Goal: Information Seeking & Learning: Check status

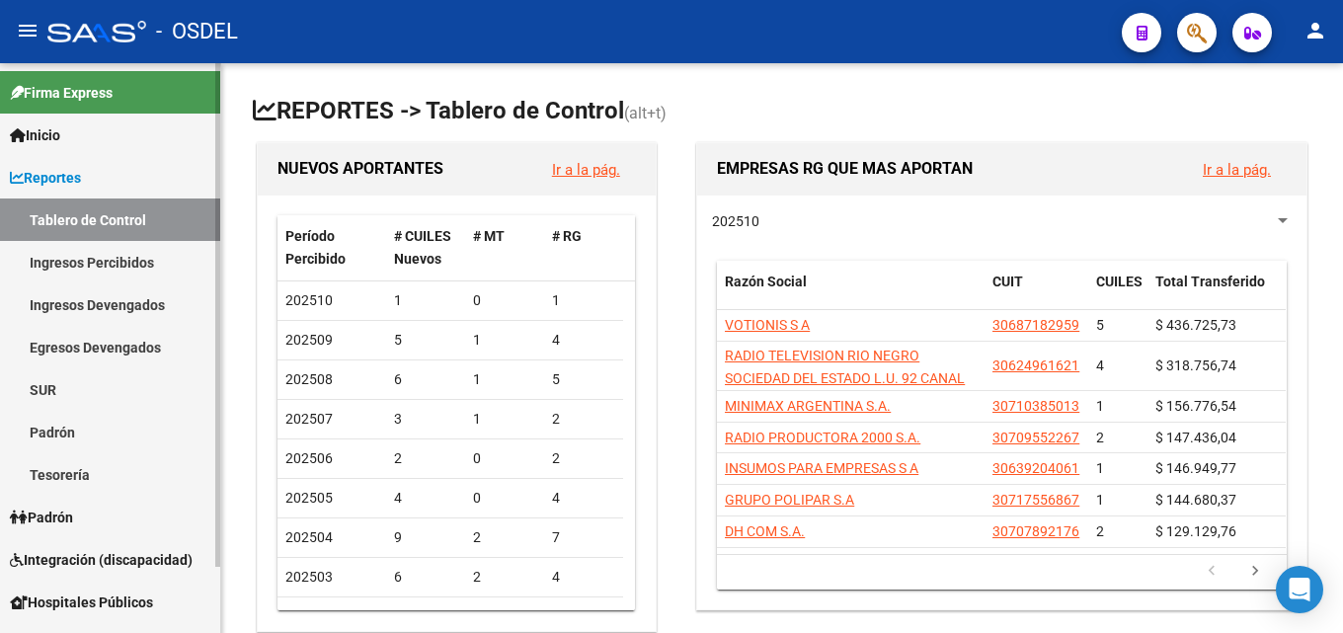
scroll to position [75, 0]
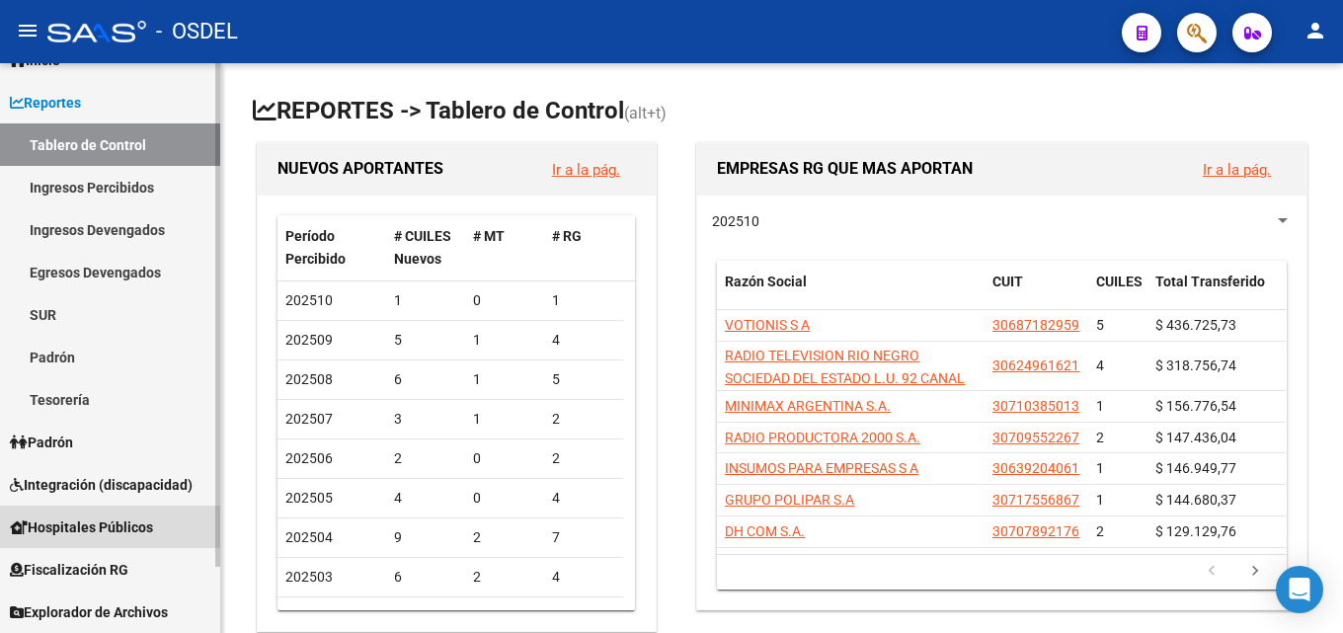
click at [131, 518] on span "Hospitales Públicos" at bounding box center [81, 528] width 143 height 22
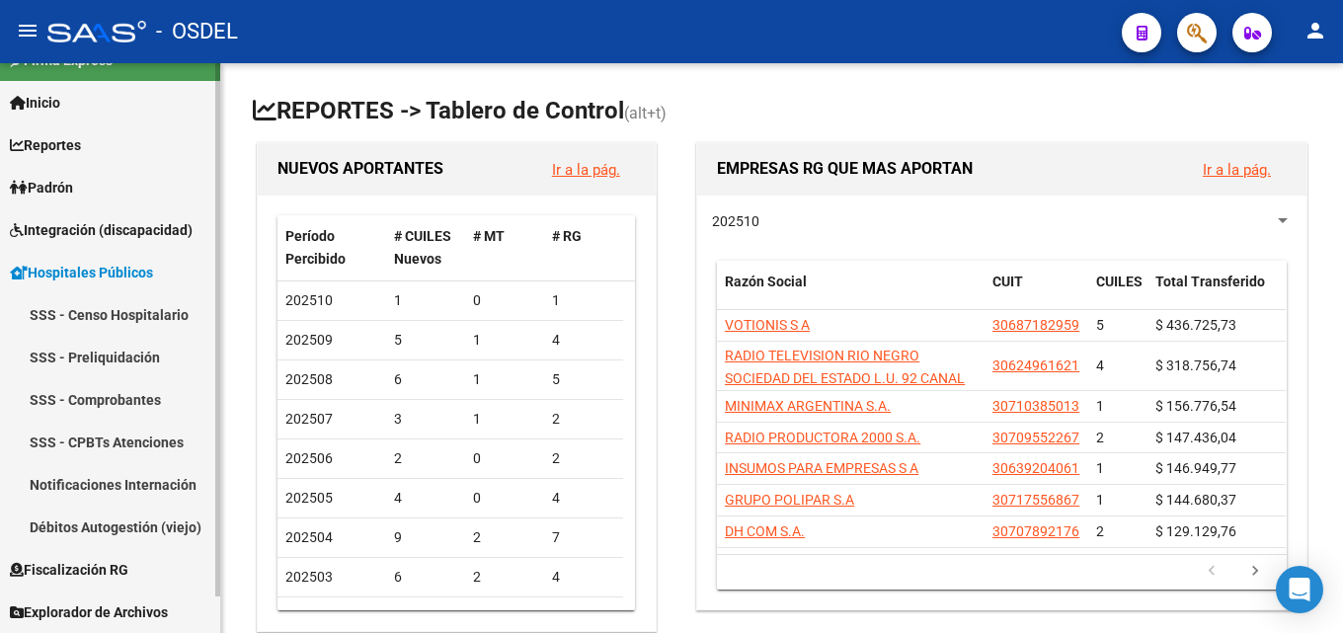
scroll to position [33, 0]
click at [94, 278] on span "Hospitales Públicos" at bounding box center [81, 273] width 143 height 22
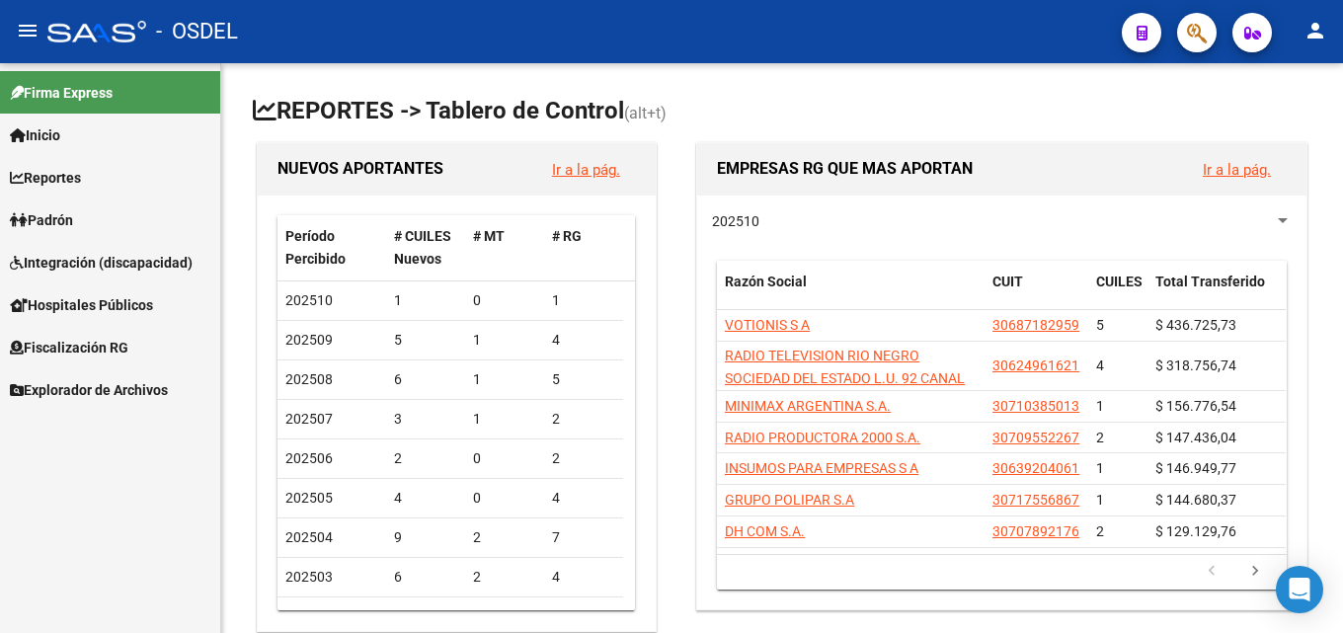
scroll to position [0, 0]
click at [97, 203] on link "Padrón" at bounding box center [110, 220] width 220 height 42
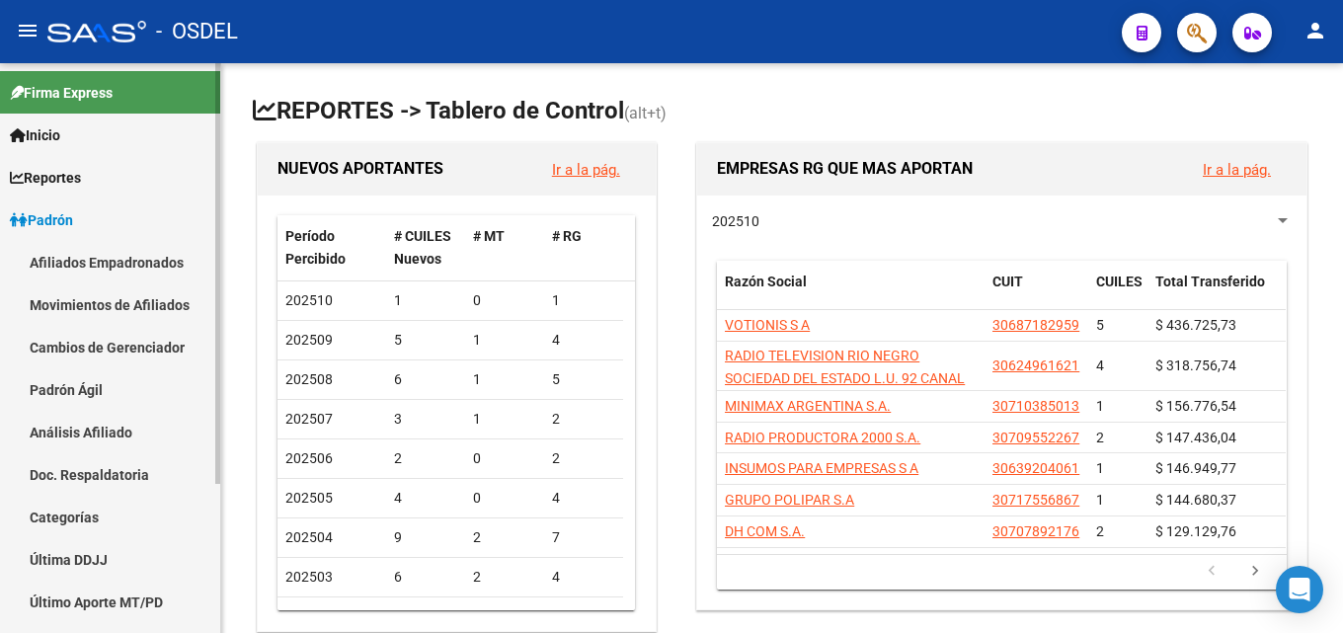
click at [93, 209] on link "Padrón" at bounding box center [110, 220] width 220 height 42
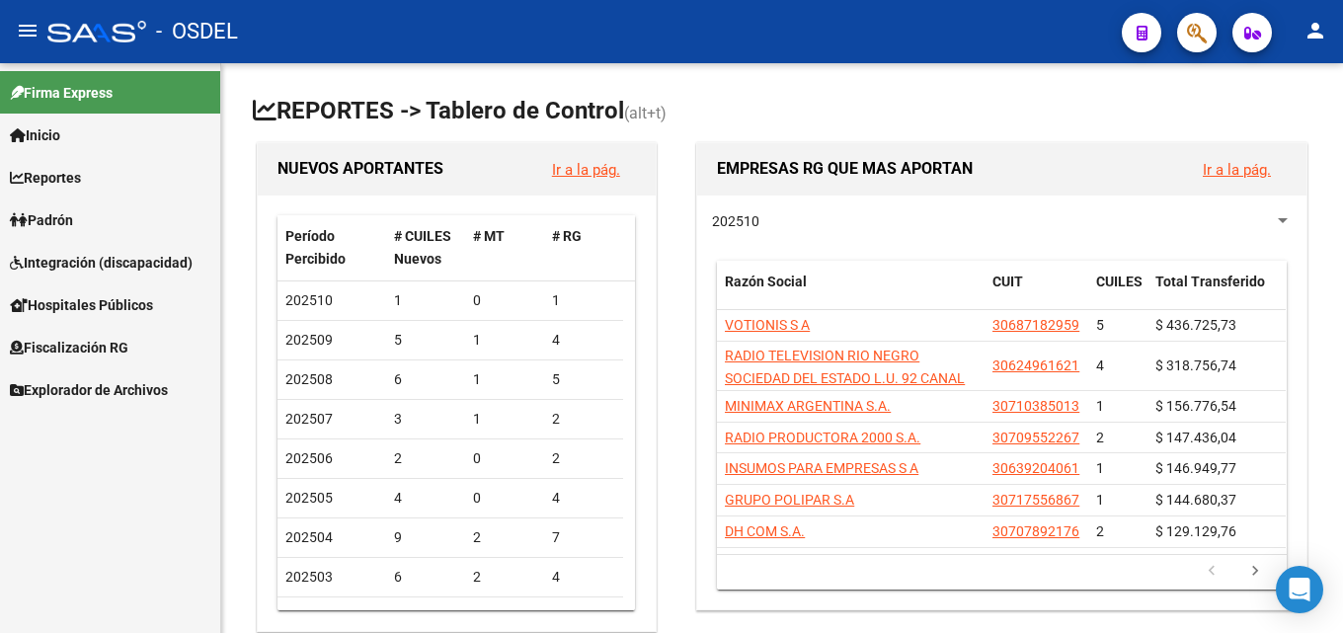
click at [126, 348] on span "Fiscalización RG" at bounding box center [69, 348] width 119 height 22
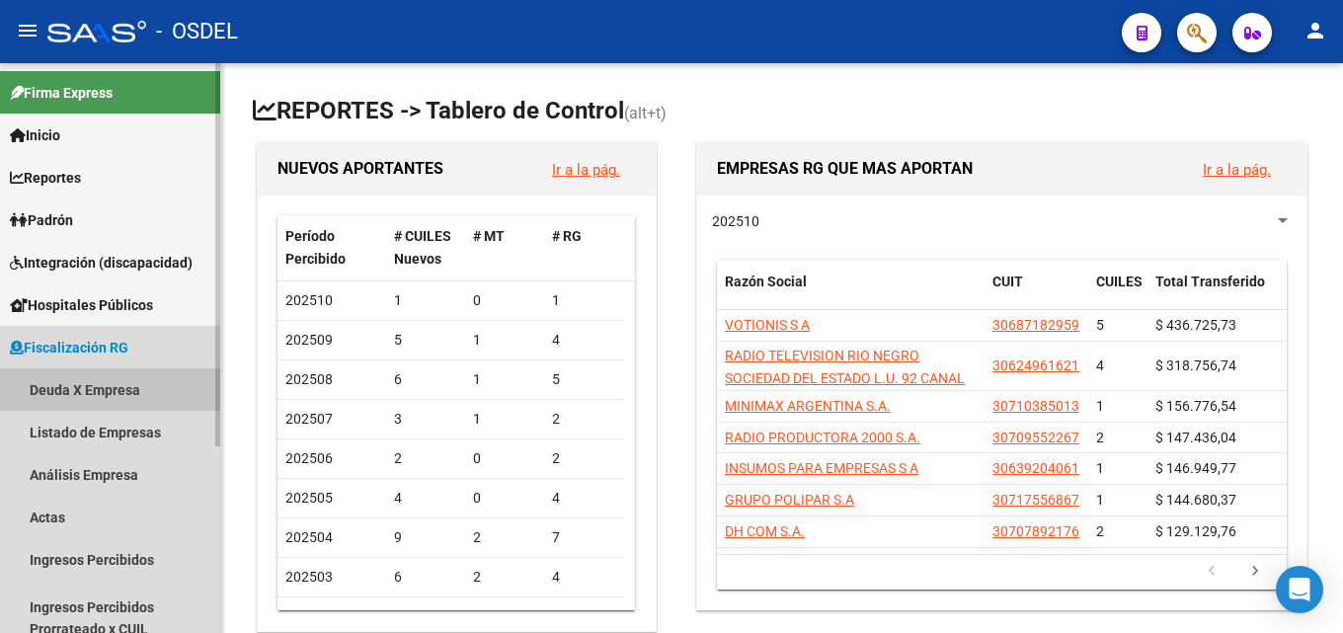
click at [121, 385] on link "Deuda X Empresa" at bounding box center [110, 389] width 220 height 42
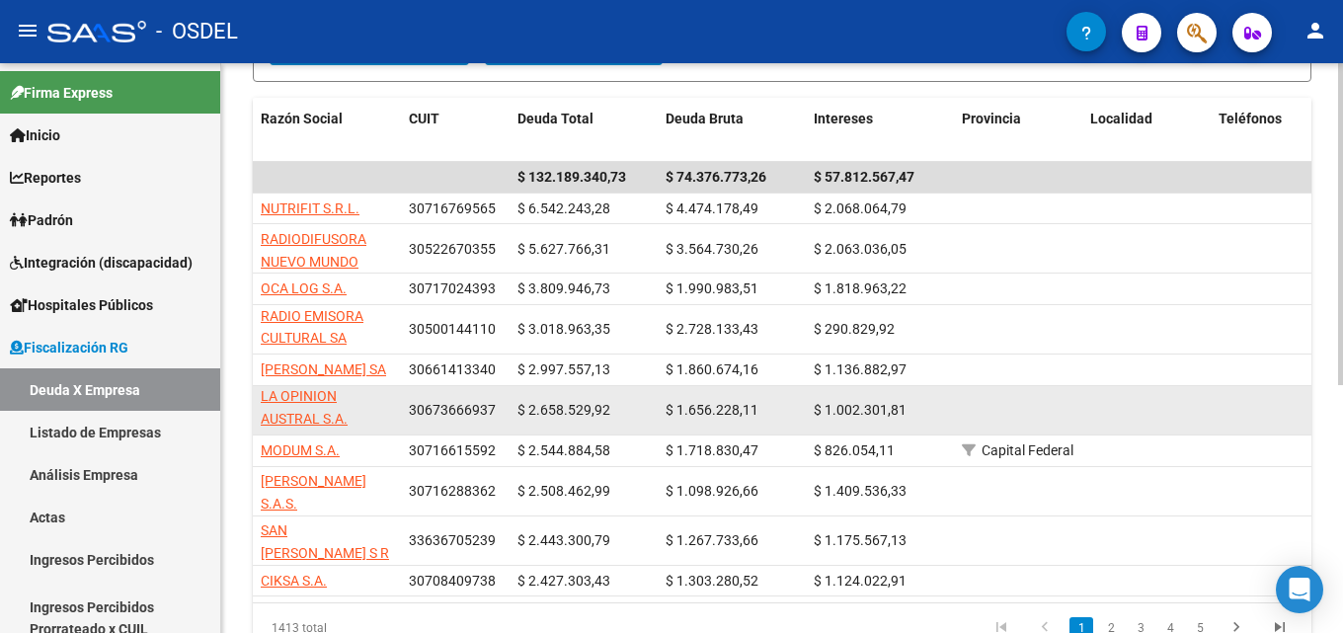
scroll to position [399, 0]
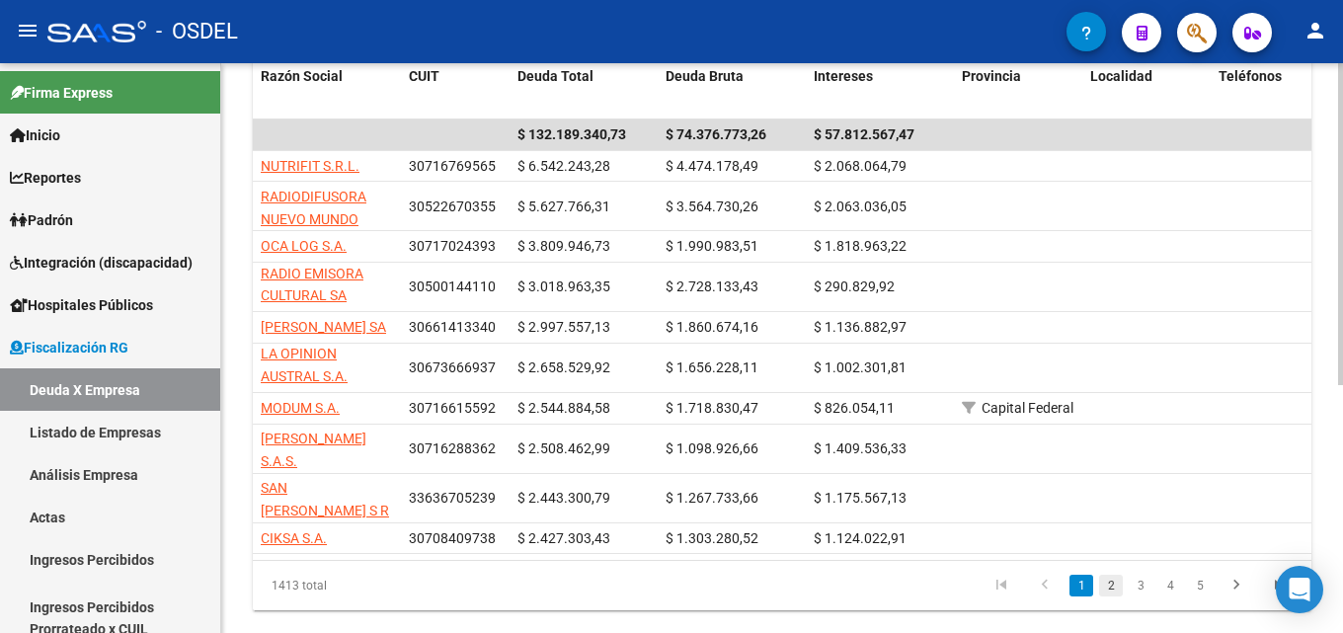
click at [1120, 584] on link "2" at bounding box center [1111, 586] width 24 height 22
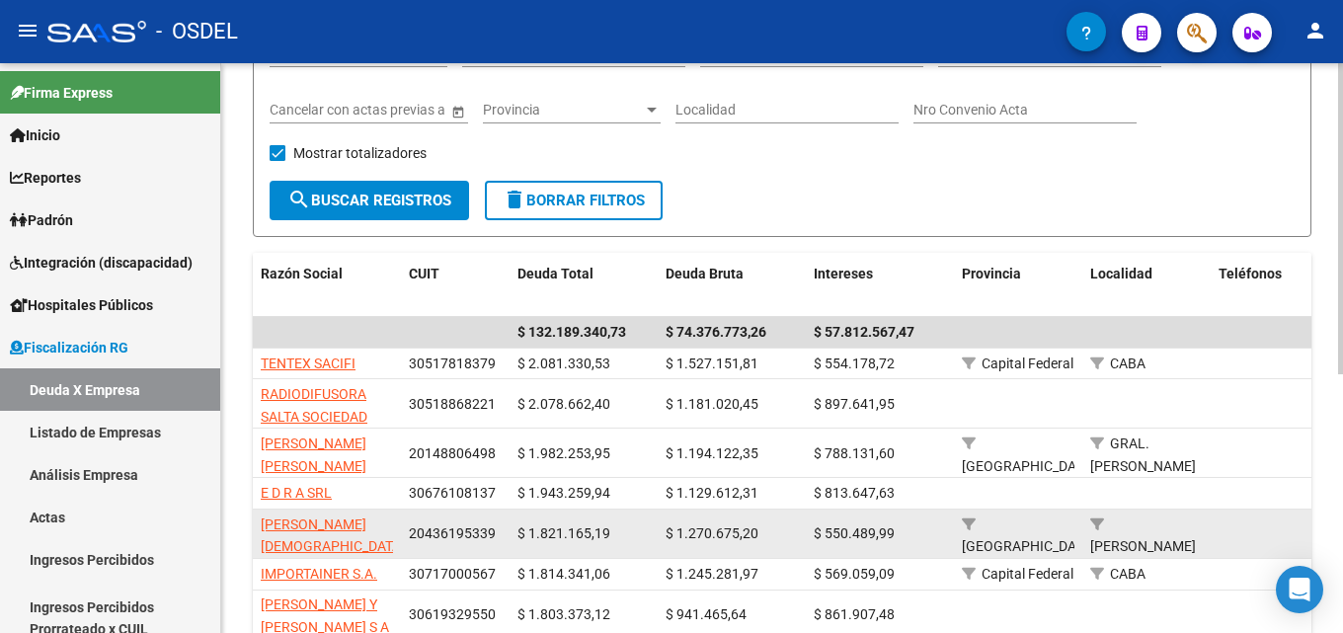
scroll to position [474, 0]
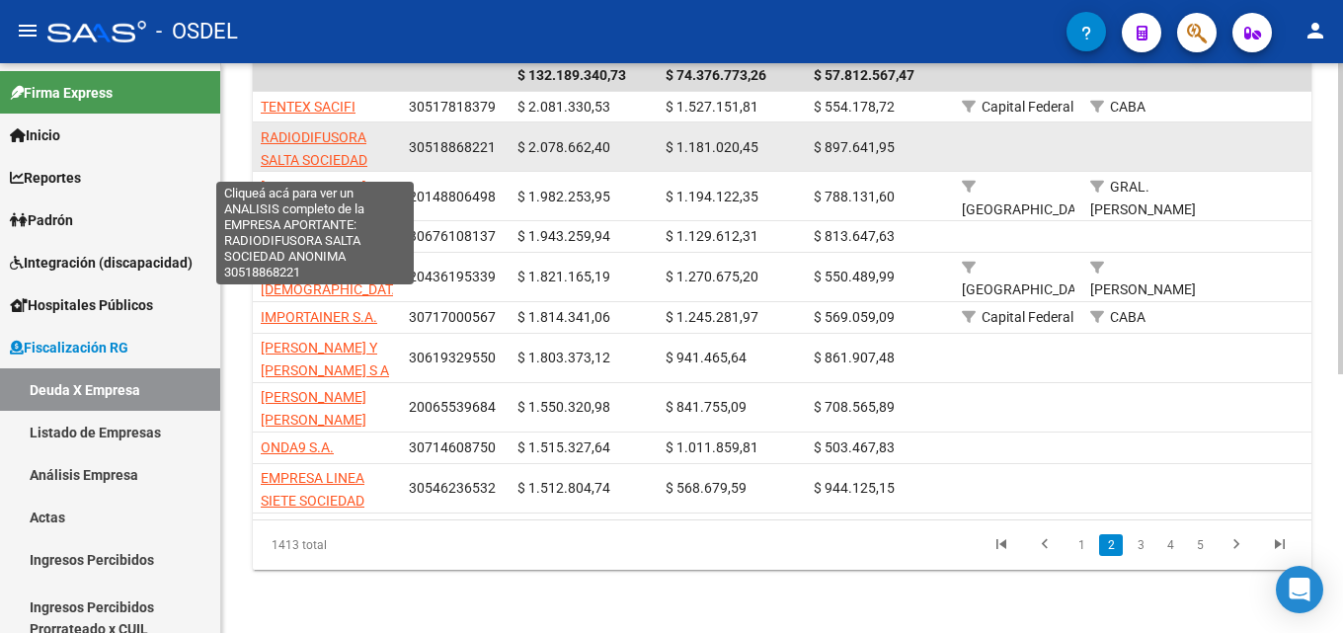
click at [325, 141] on span "RADIODIFUSORA SALTA SOCIEDAD ANONIMA" at bounding box center [314, 159] width 107 height 61
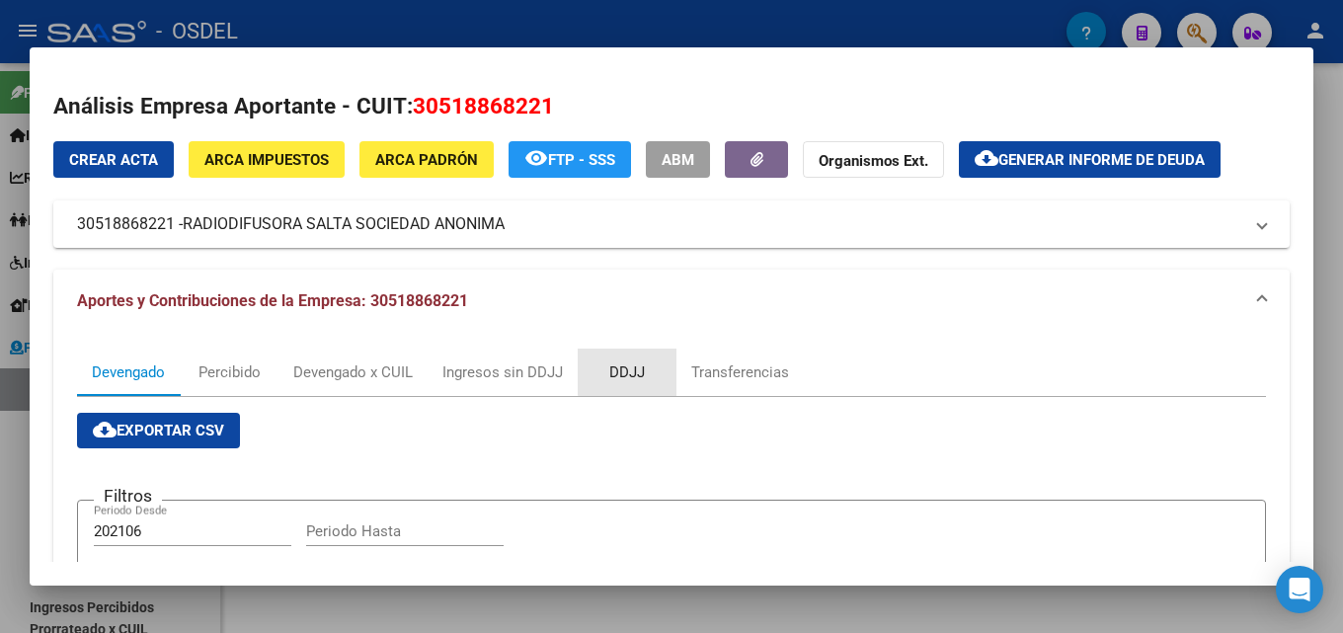
click at [632, 369] on div "DDJJ" at bounding box center [627, 372] width 36 height 22
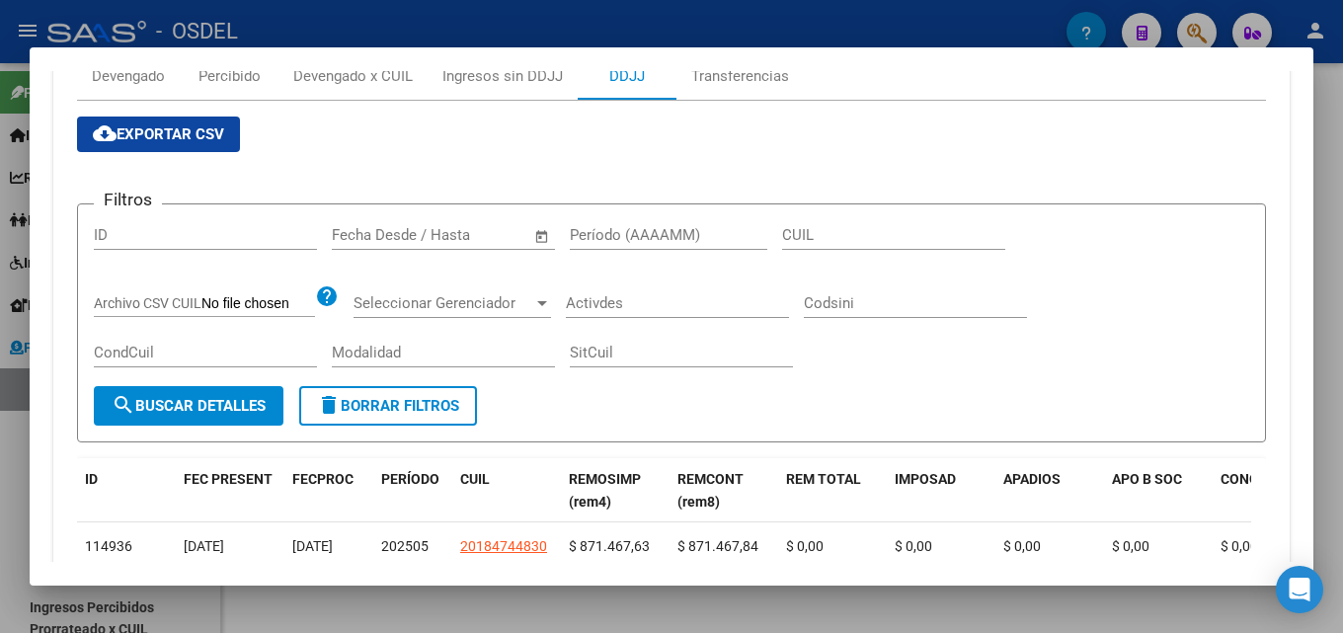
scroll to position [395, 0]
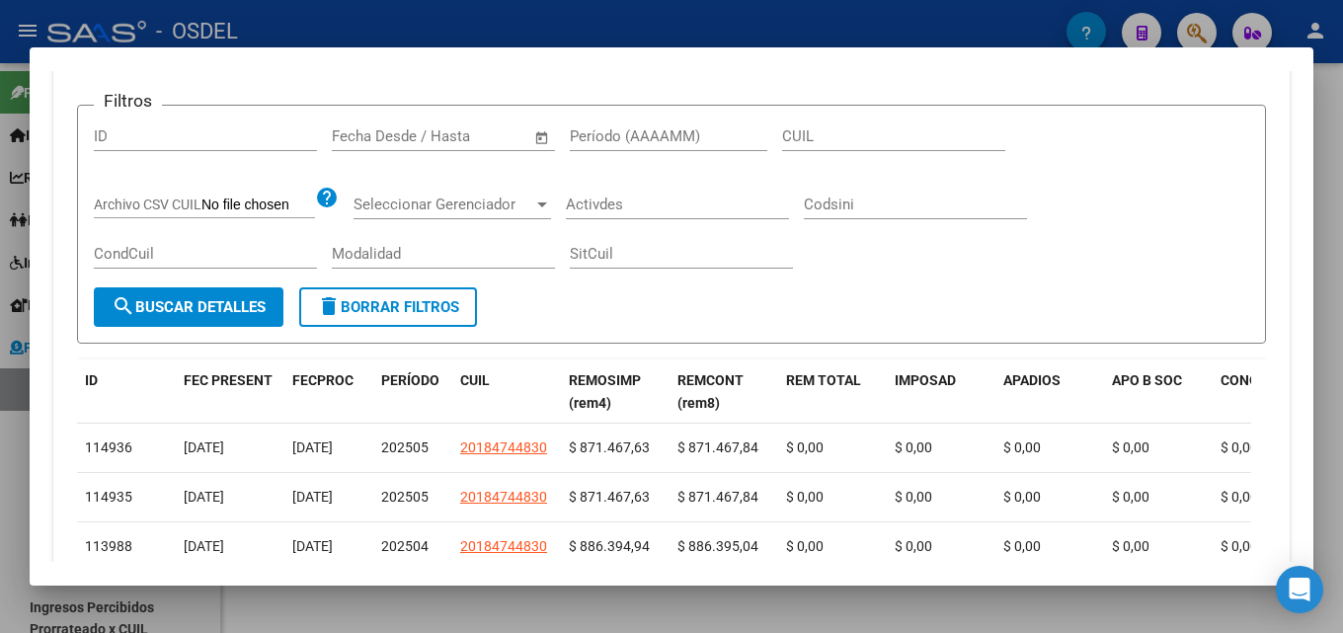
click at [402, 34] on div at bounding box center [671, 316] width 1343 height 633
